Goal: Navigation & Orientation: Find specific page/section

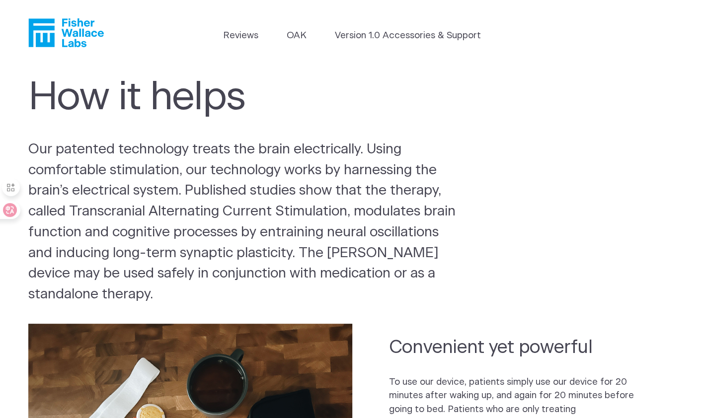
click at [77, 29] on icon "Fisher Wallace" at bounding box center [65, 32] width 75 height 29
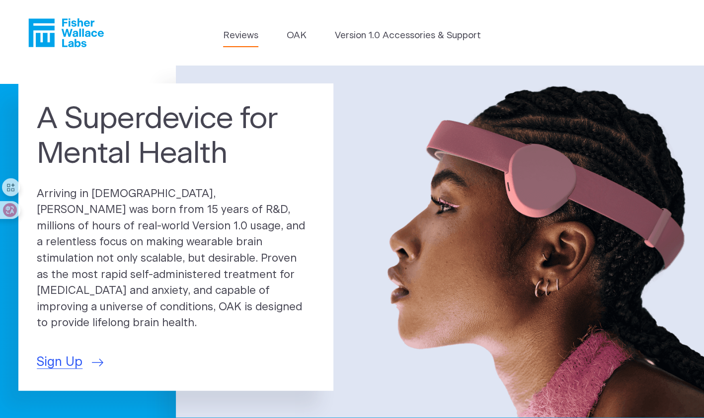
click at [244, 42] on link "Reviews" at bounding box center [240, 36] width 35 height 14
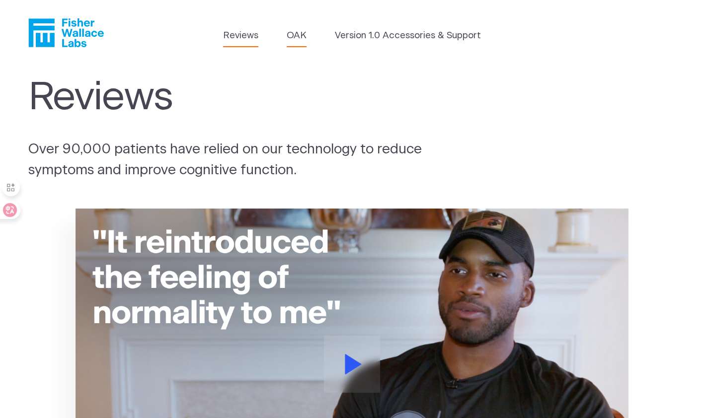
click at [297, 40] on link "OAK" at bounding box center [297, 36] width 20 height 14
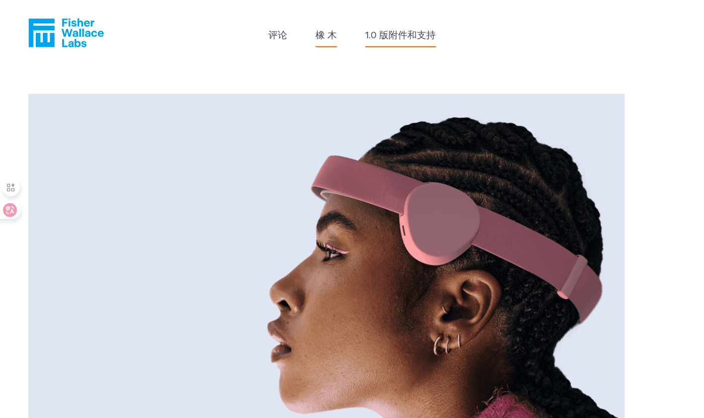
click at [409, 36] on link "1.0 版附件和支持" at bounding box center [400, 36] width 71 height 14
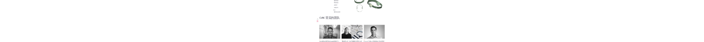
scroll to position [944, 0]
